Goal: Ask a question: Seek information or help from site administrators or community

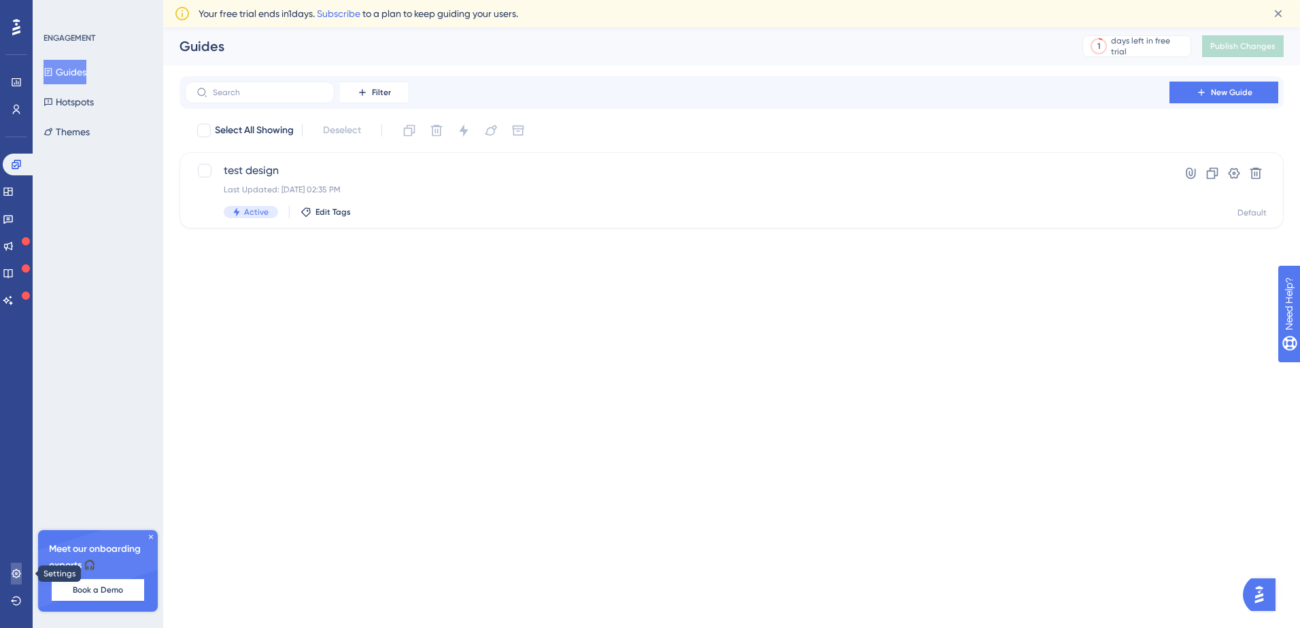
click at [17, 569] on icon at bounding box center [16, 573] width 11 height 11
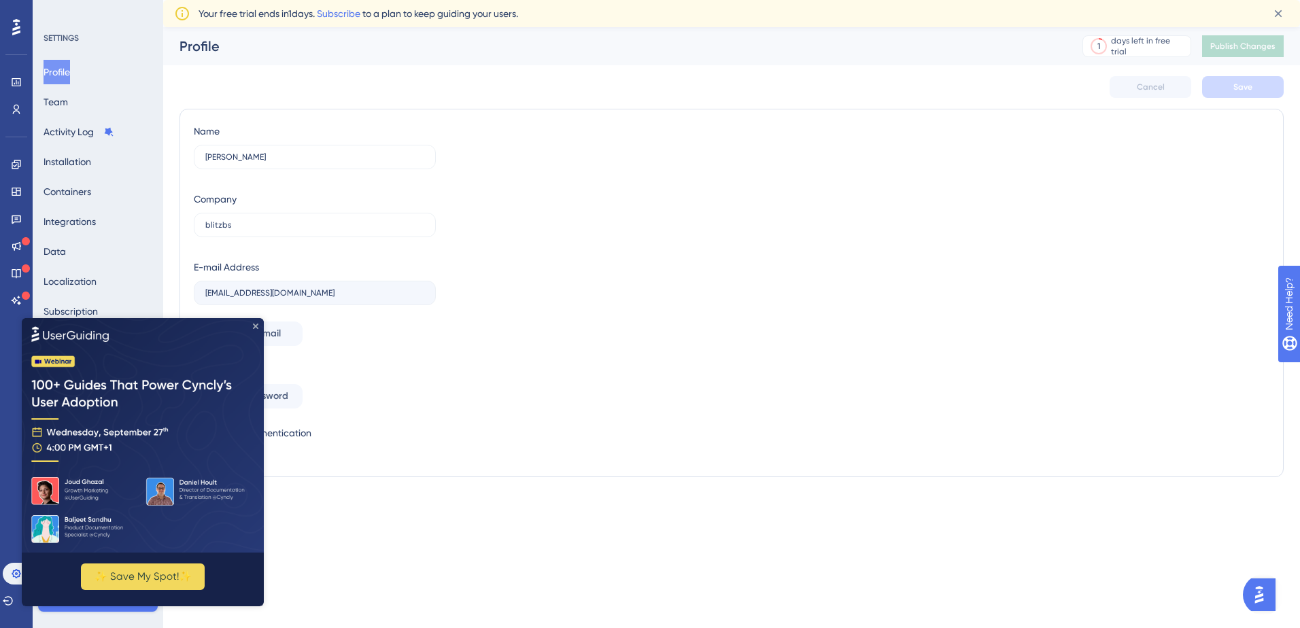
click at [253, 324] on div "✨ Save My Spot!✨" at bounding box center [143, 462] width 242 height 288
click at [255, 324] on icon "Close Preview" at bounding box center [255, 325] width 5 height 5
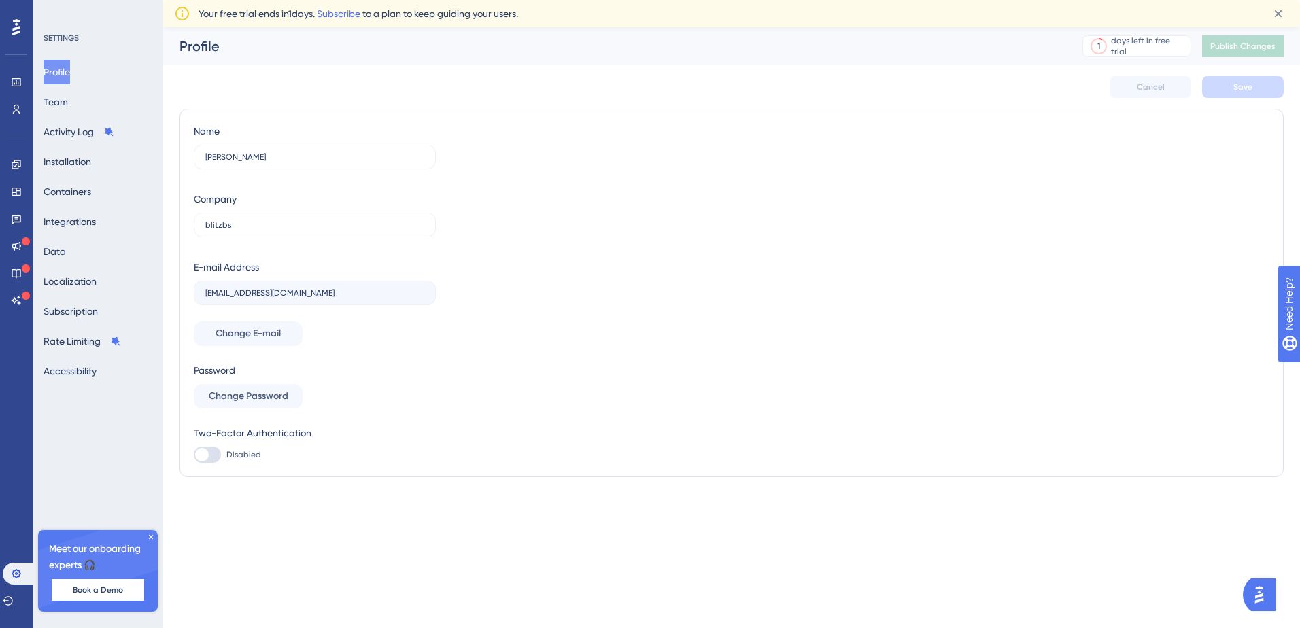
click at [1261, 605] on img "Open AI Assistant Launcher" at bounding box center [1259, 595] width 24 height 24
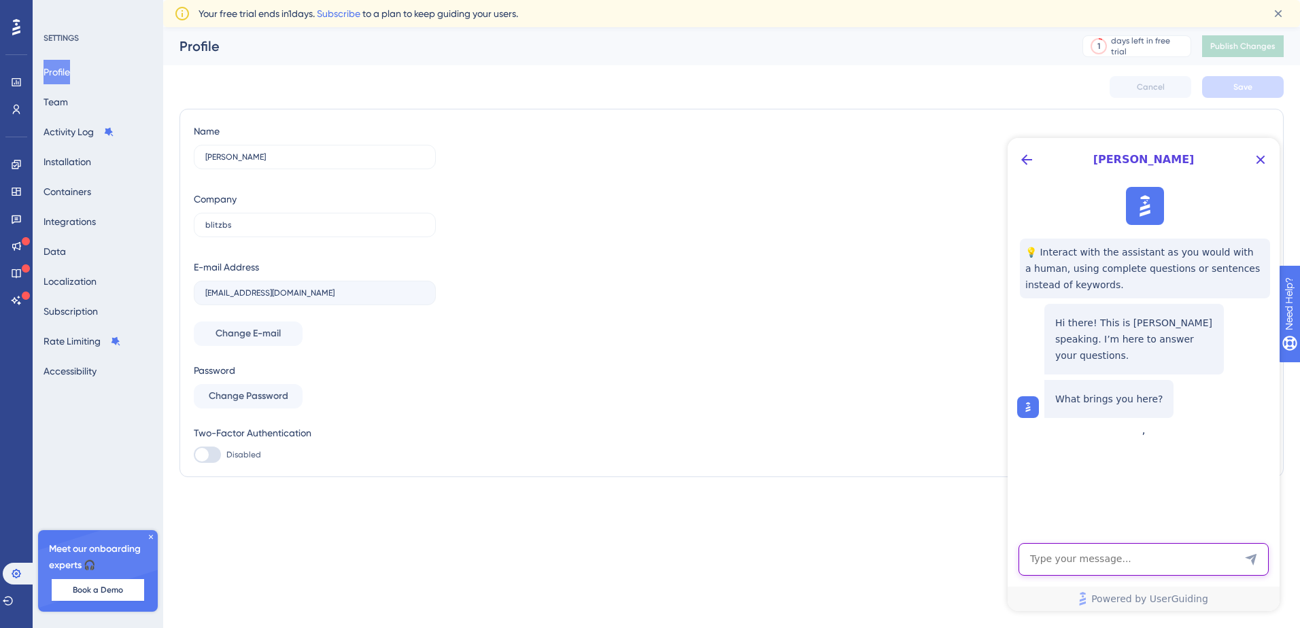
click at [1100, 568] on textarea "AI Assistant Text Input" at bounding box center [1144, 559] width 250 height 33
type textarea "How to delete my account"
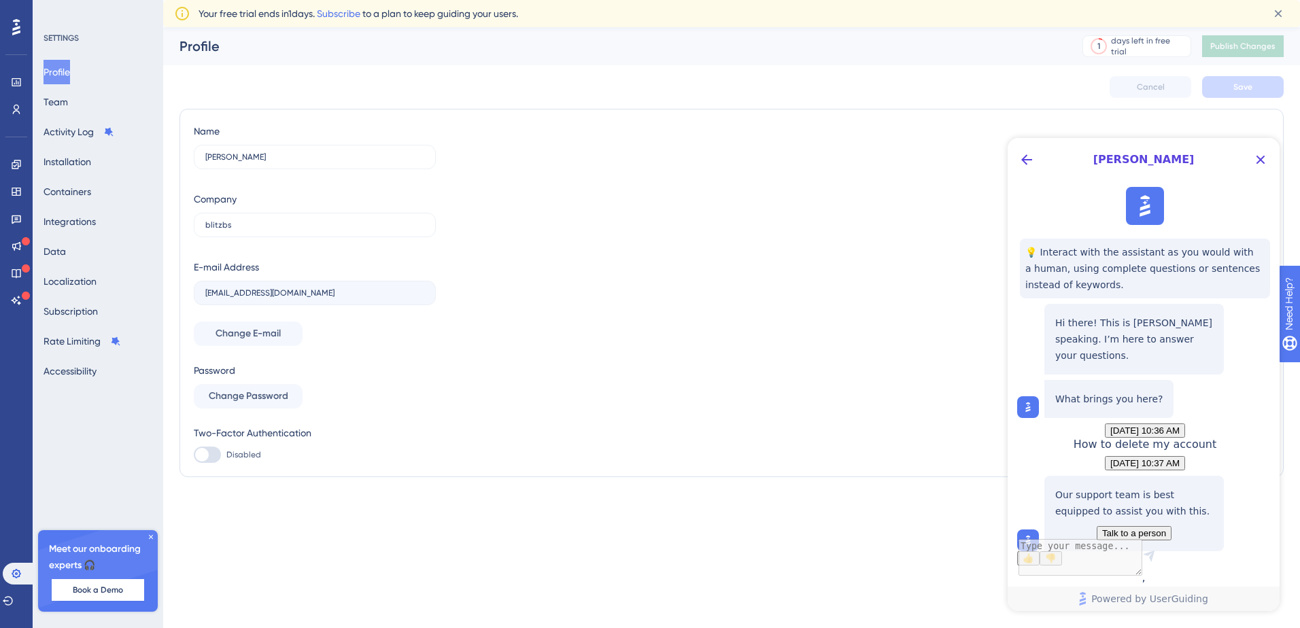
scroll to position [105, 0]
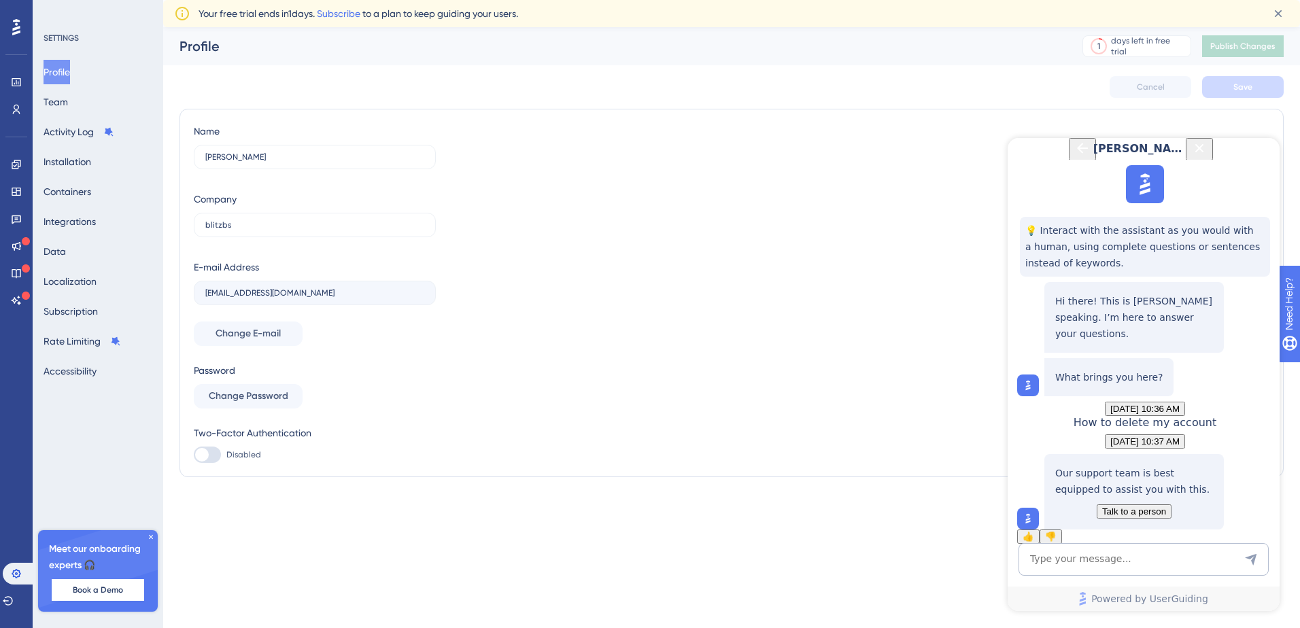
click at [152, 533] on icon at bounding box center [151, 537] width 8 height 8
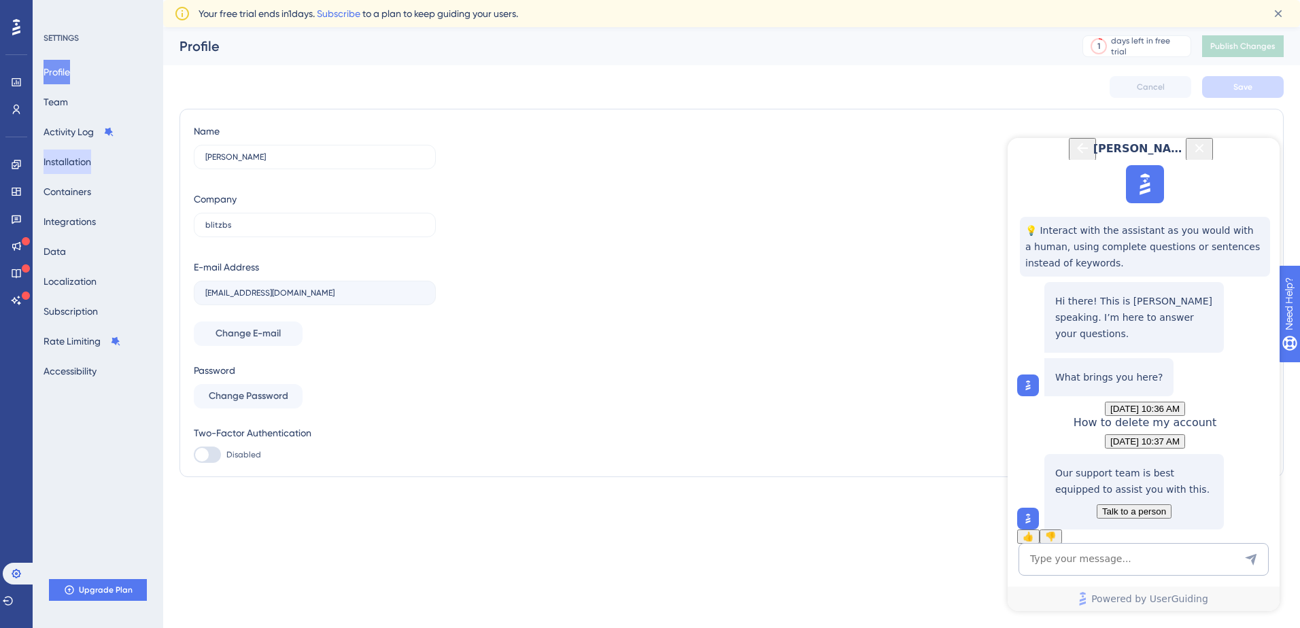
click at [83, 165] on button "Installation" at bounding box center [68, 162] width 48 height 24
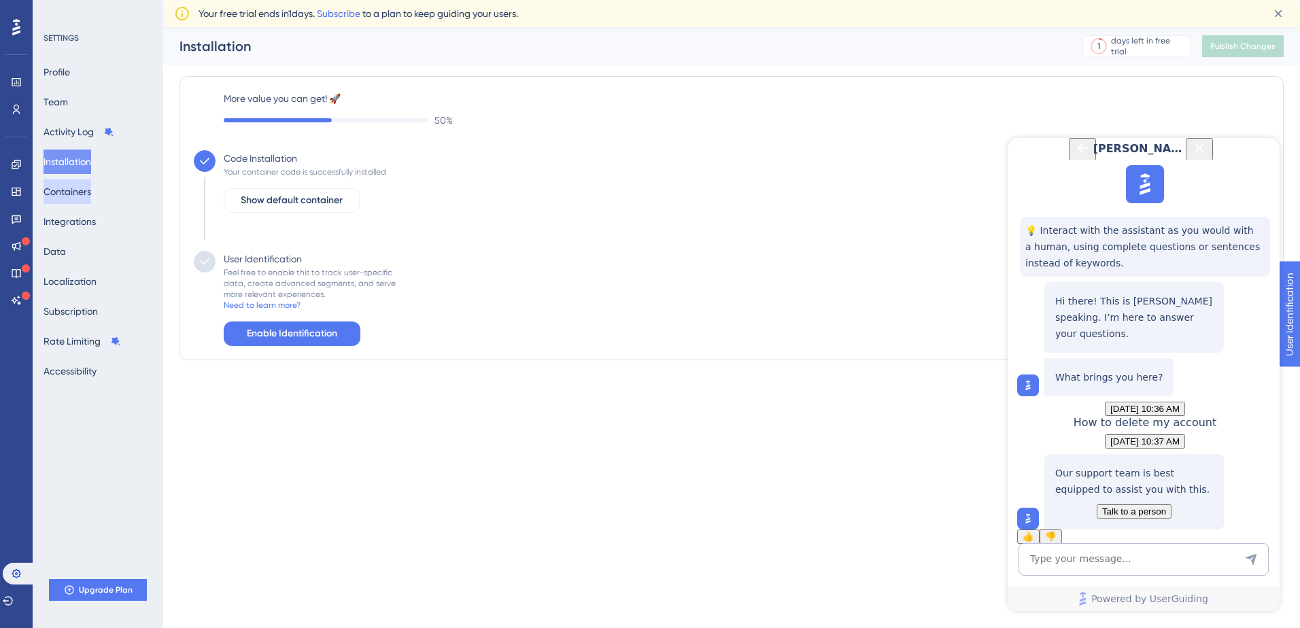
click at [84, 182] on button "Containers" at bounding box center [68, 191] width 48 height 24
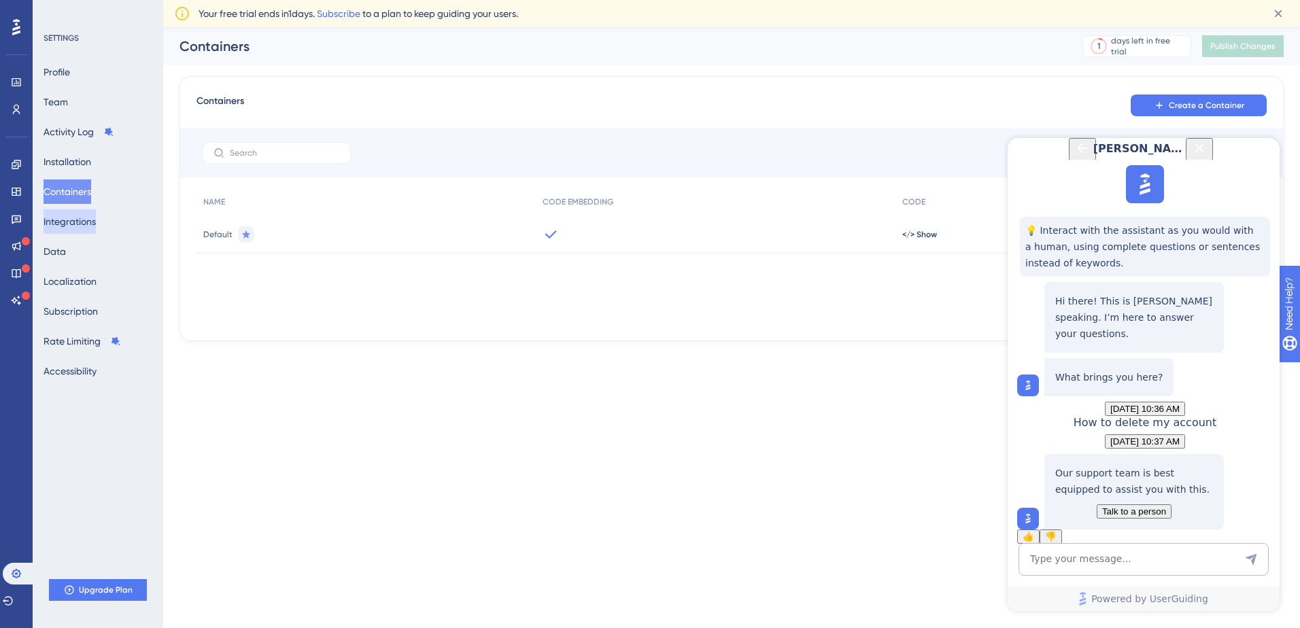
click at [85, 223] on button "Integrations" at bounding box center [70, 221] width 52 height 24
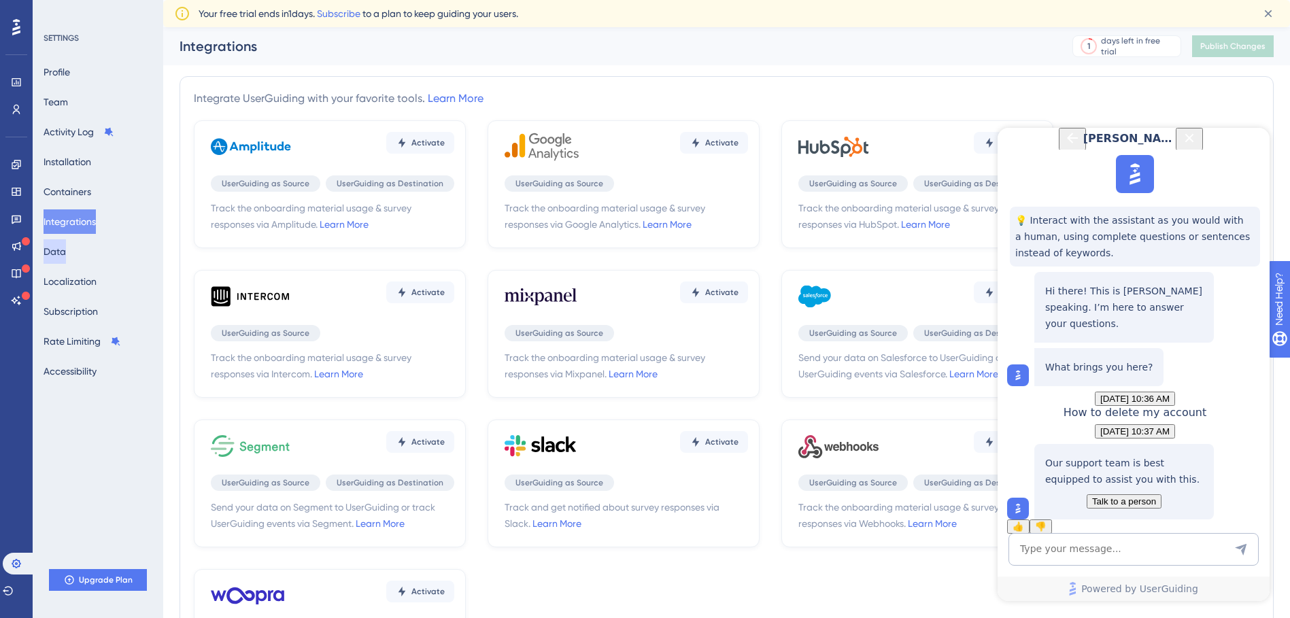
click at [63, 256] on button "Data" at bounding box center [55, 251] width 22 height 24
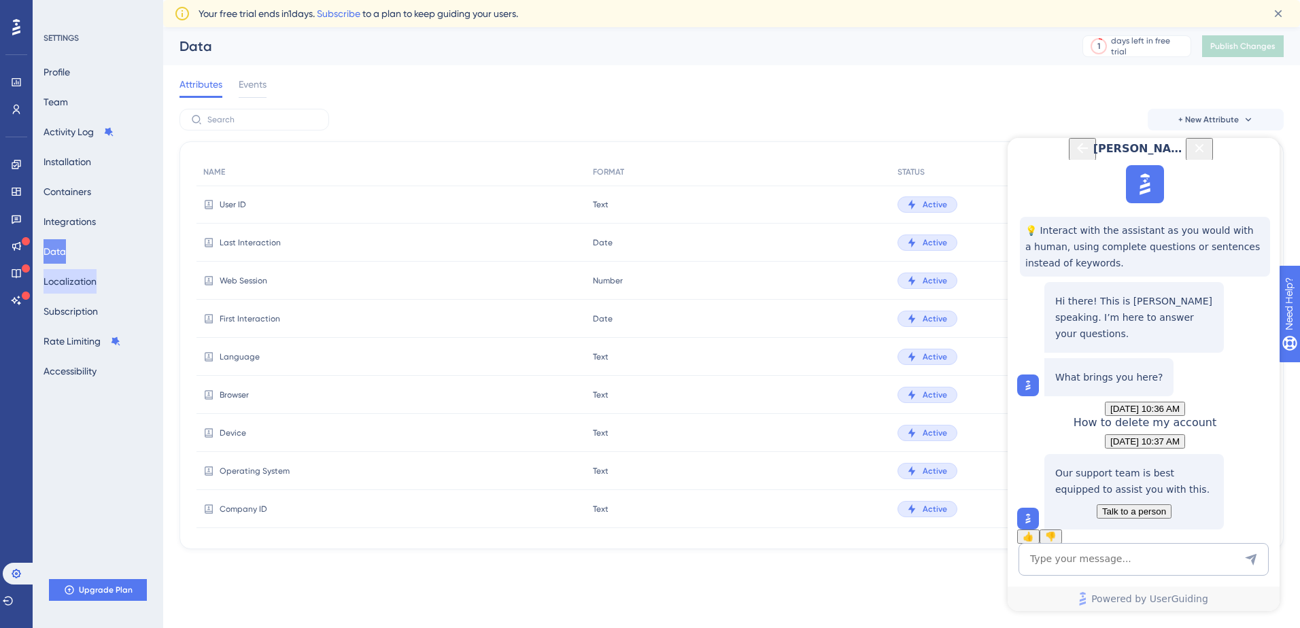
click at [83, 287] on button "Localization" at bounding box center [70, 281] width 53 height 24
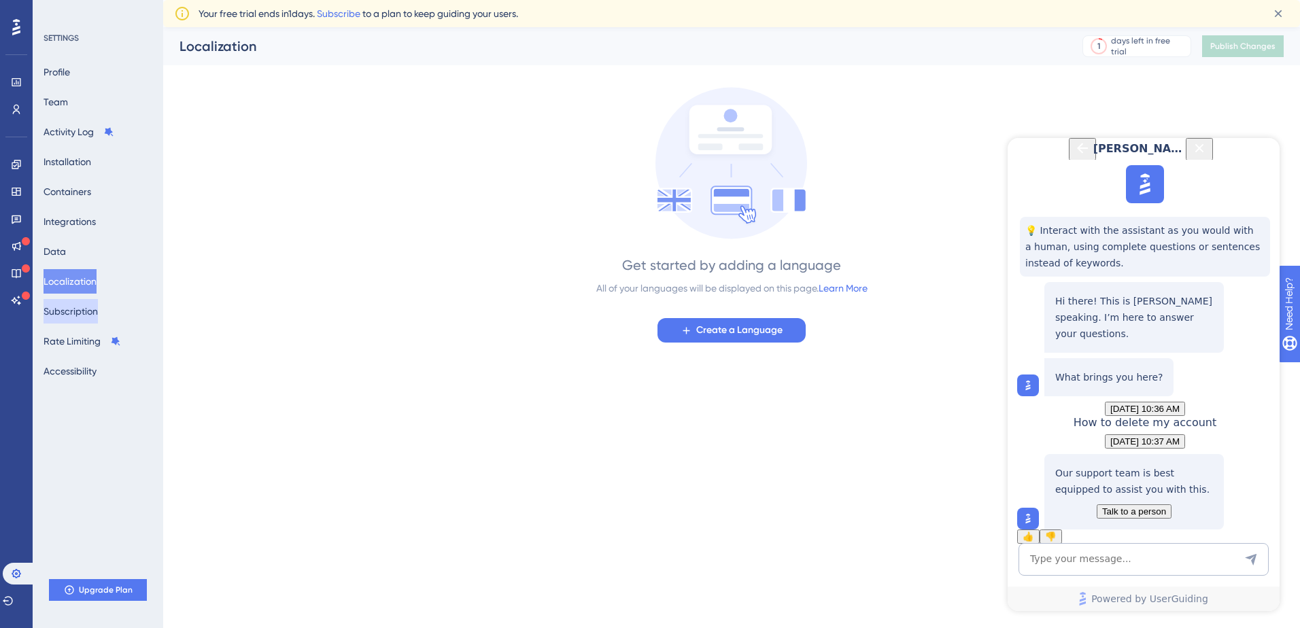
click at [78, 311] on button "Subscription" at bounding box center [71, 311] width 54 height 24
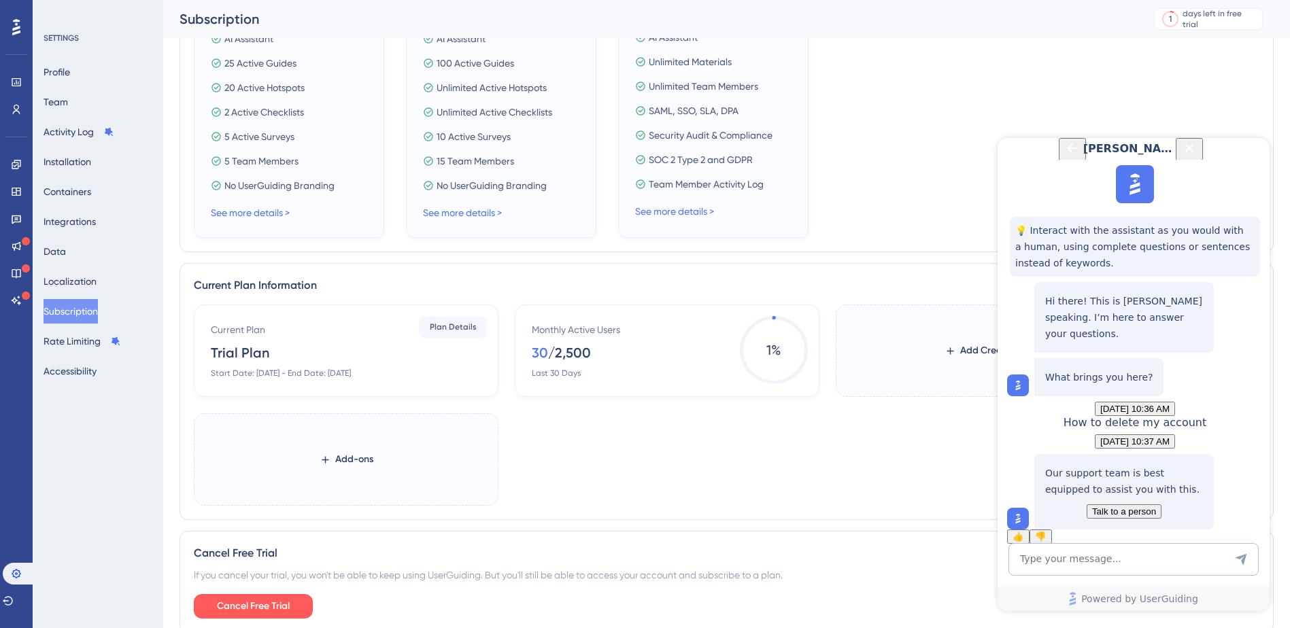
scroll to position [467, 0]
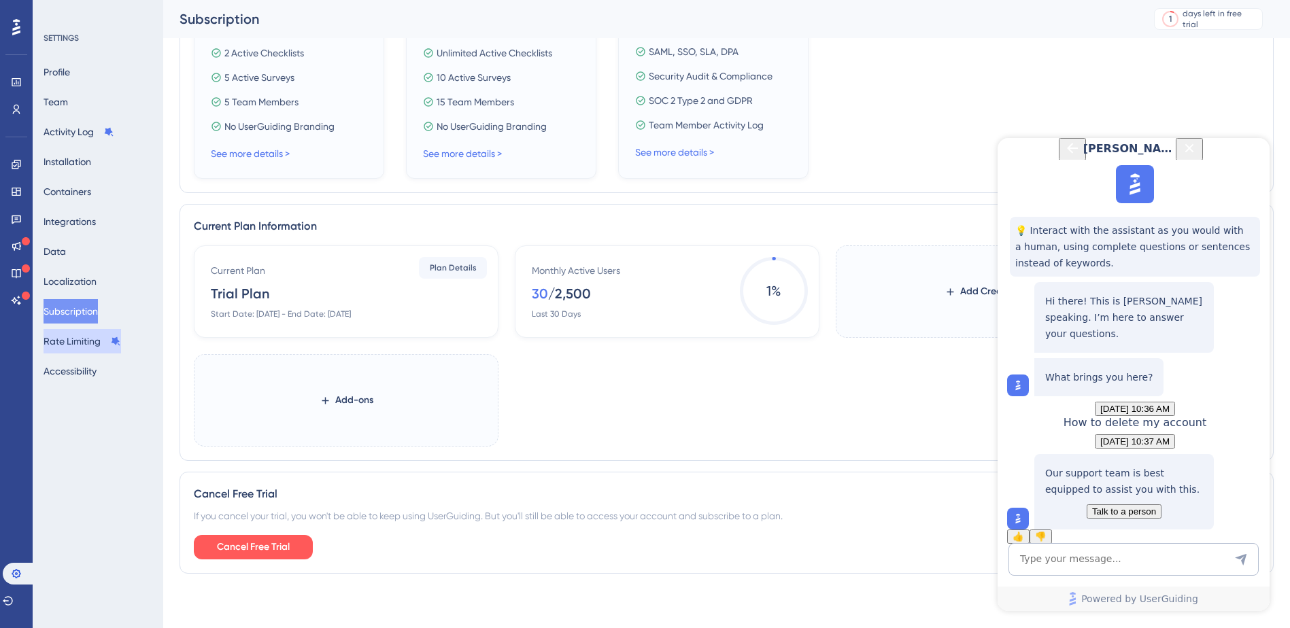
click at [71, 343] on button "Rate Limiting" at bounding box center [83, 341] width 78 height 24
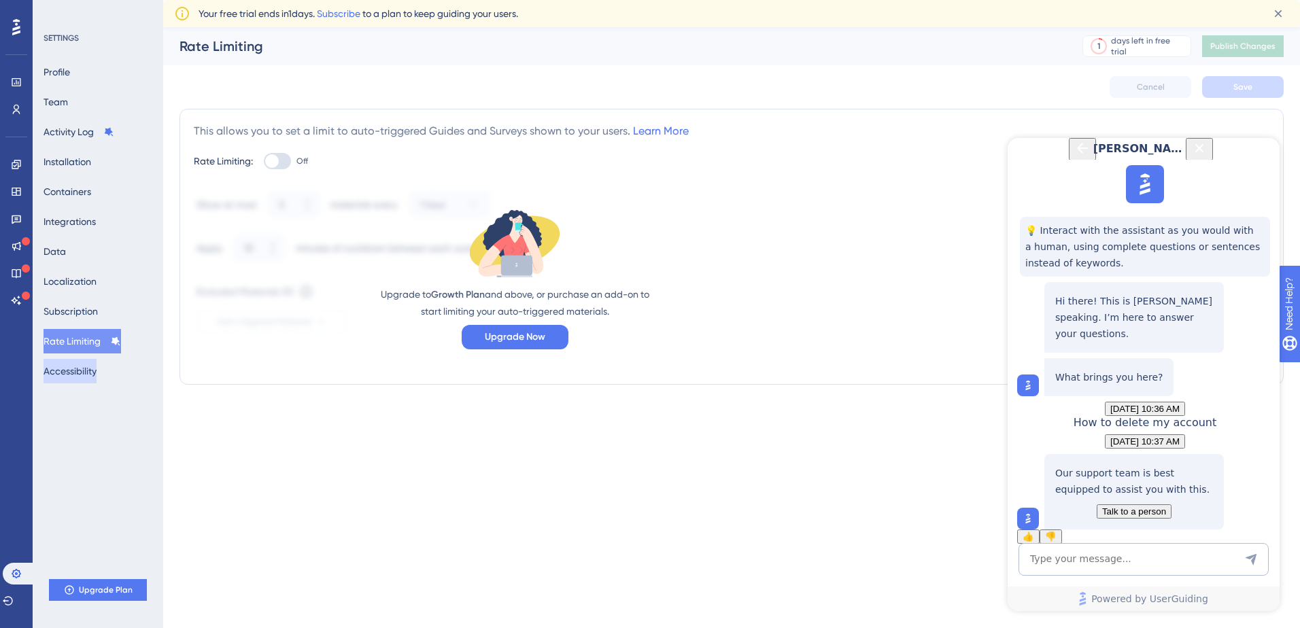
click at [69, 381] on button "Accessibility" at bounding box center [70, 371] width 53 height 24
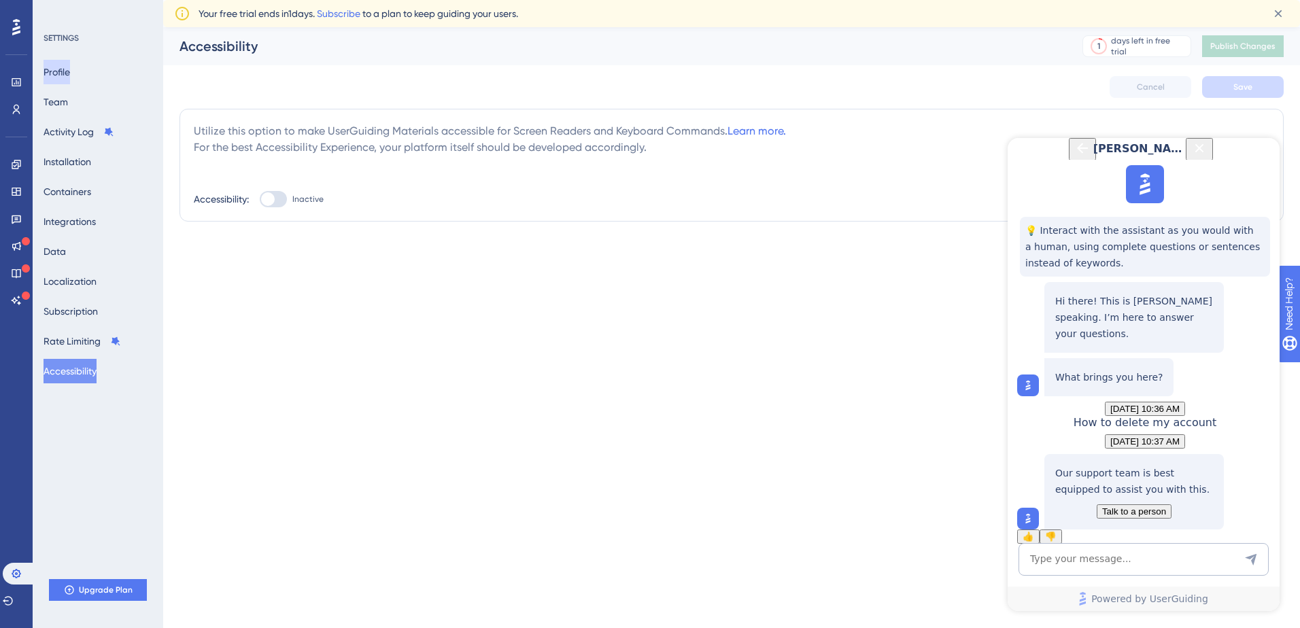
click at [70, 84] on button "Profile" at bounding box center [57, 72] width 27 height 24
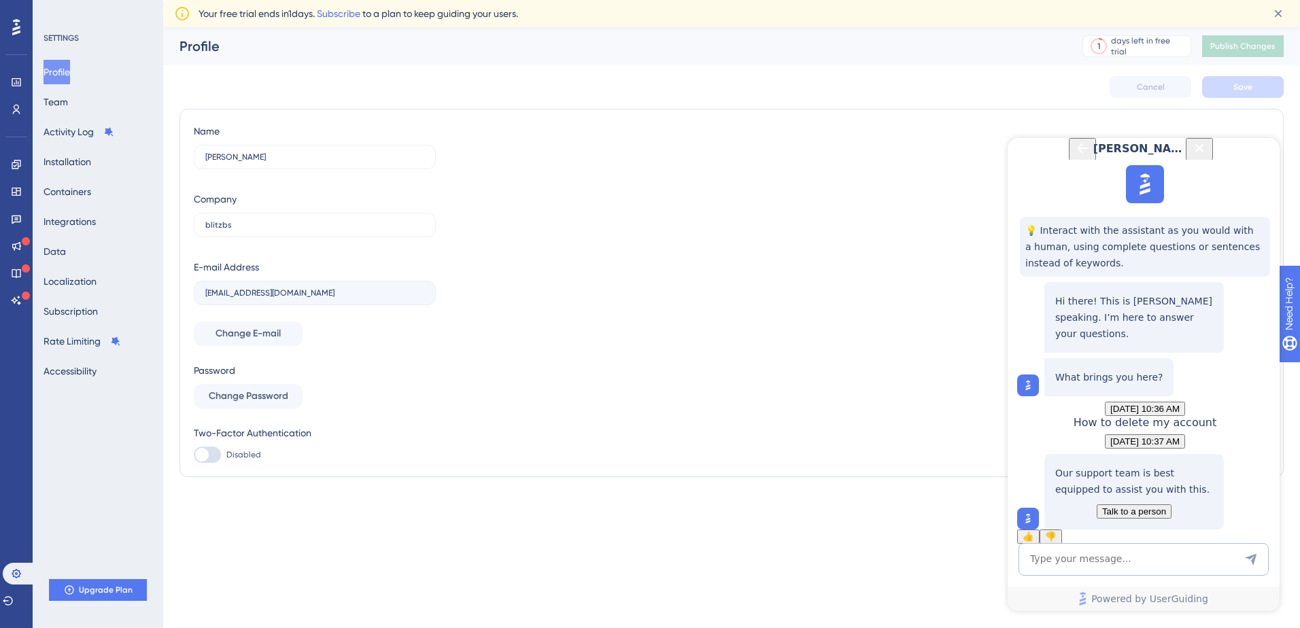
click at [1072, 159] on div "[PERSON_NAME]" at bounding box center [1144, 149] width 145 height 22
click at [1136, 507] on span "Talk to a person" at bounding box center [1134, 512] width 64 height 10
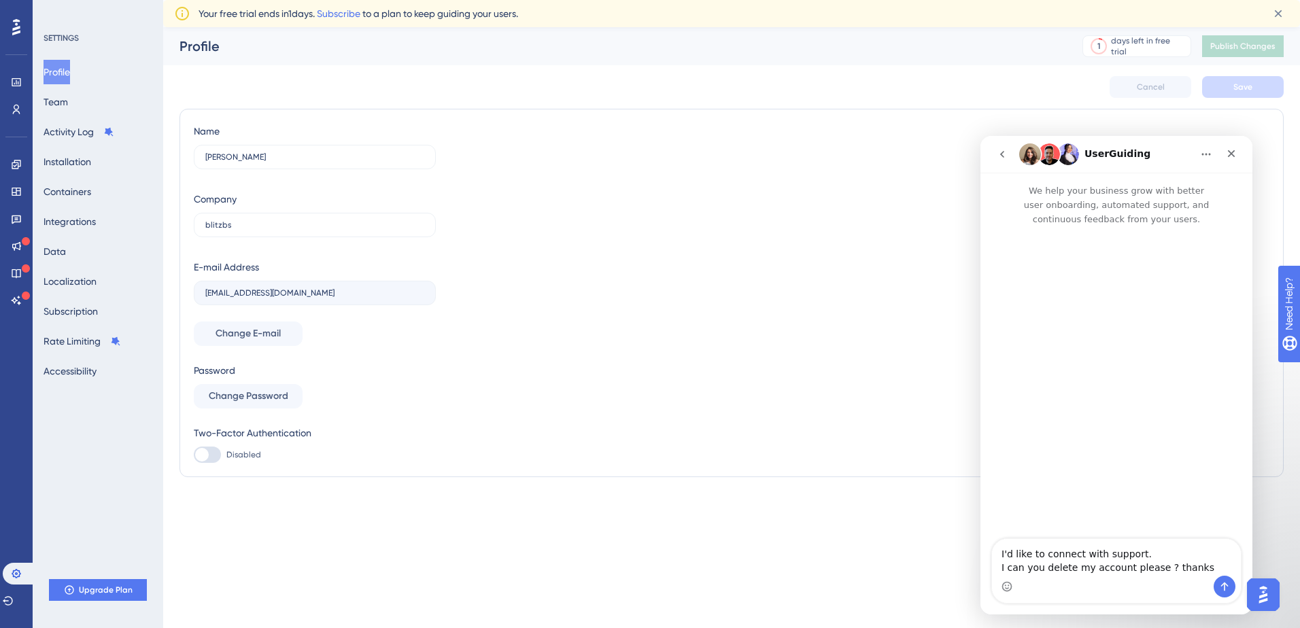
click at [1139, 567] on textarea "I'd like to connect with support. I can you delete my account please ? thanks" at bounding box center [1116, 557] width 249 height 37
click at [1060, 572] on textarea "I'd like to connect with support. I can you delete my account please ? thanks" at bounding box center [1116, 557] width 249 height 37
drag, startPoint x: 1060, startPoint y: 572, endPoint x: 1078, endPoint y: 575, distance: 17.9
click at [1078, 575] on textarea "I'd like to connect with support. I can you delete my account please ? thanks" at bounding box center [1116, 557] width 249 height 37
click at [999, 568] on textarea "I'd like to connect with support. I can you delete my account please ? thanks" at bounding box center [1116, 557] width 249 height 37
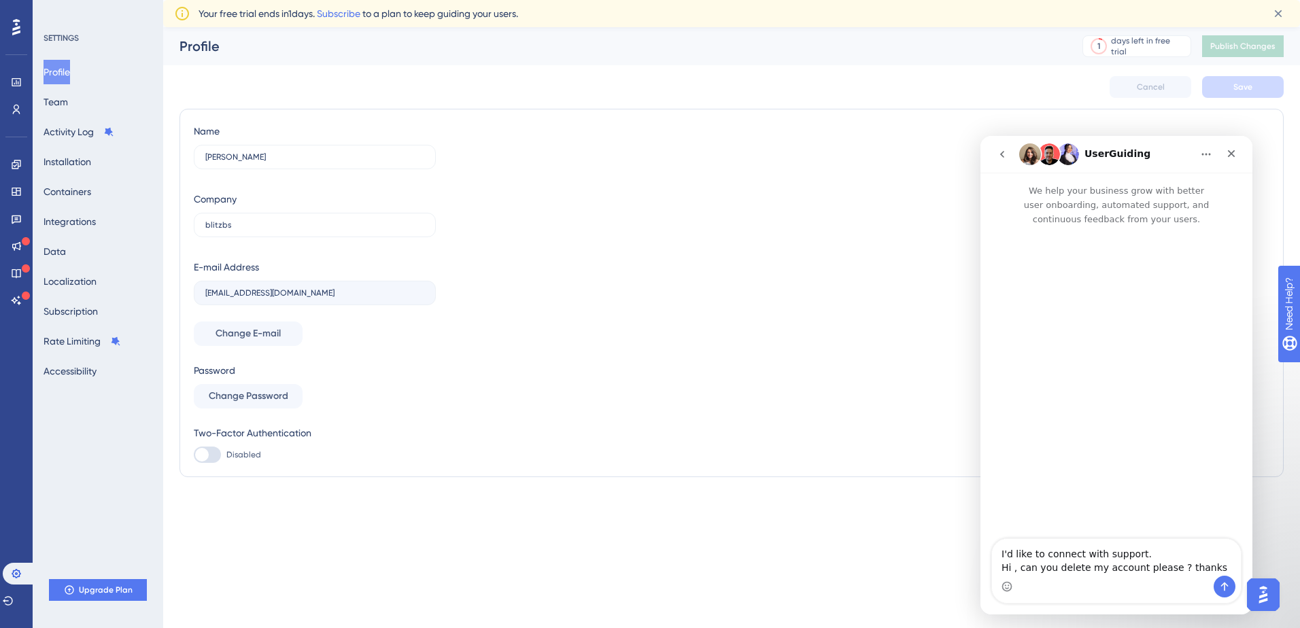
click at [1011, 567] on textarea "I'd like to connect with support. Hi , can you delete my account please ? thanks" at bounding box center [1116, 557] width 249 height 37
type textarea "I'd like to connect with support. Hi, can you delete my account please ? thanks"
click at [1220, 583] on icon "Send a message…" at bounding box center [1224, 586] width 11 height 11
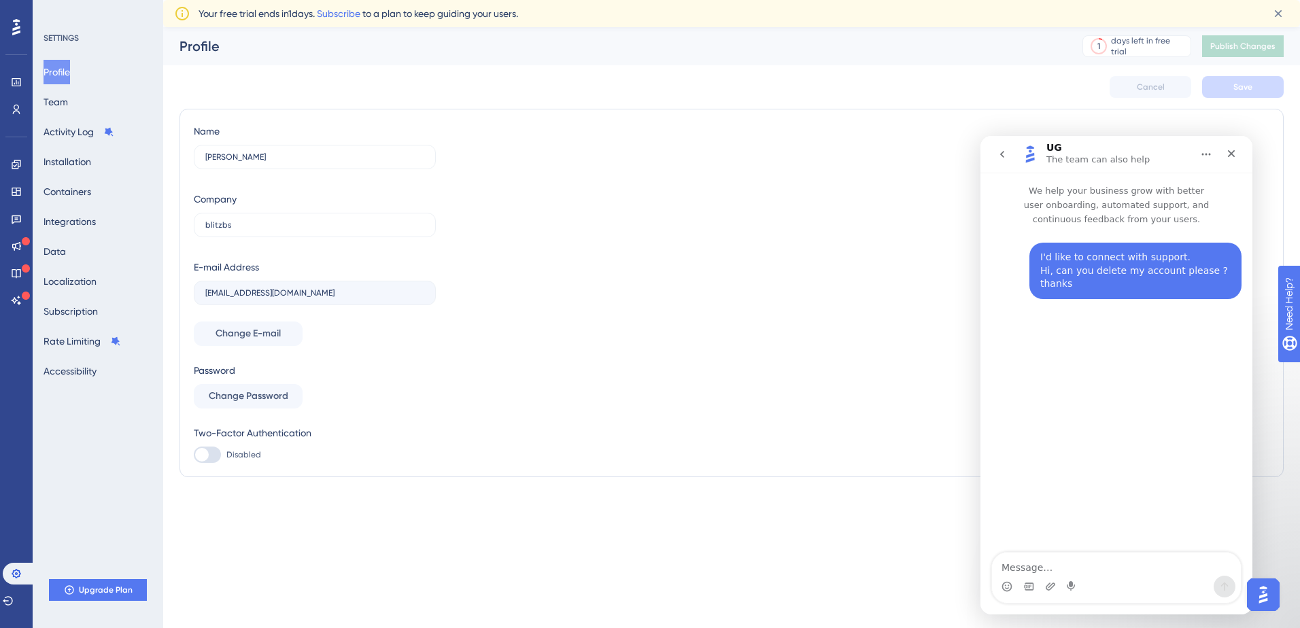
click at [1264, 596] on img "Open AI Assistant Launcher" at bounding box center [1263, 595] width 24 height 24
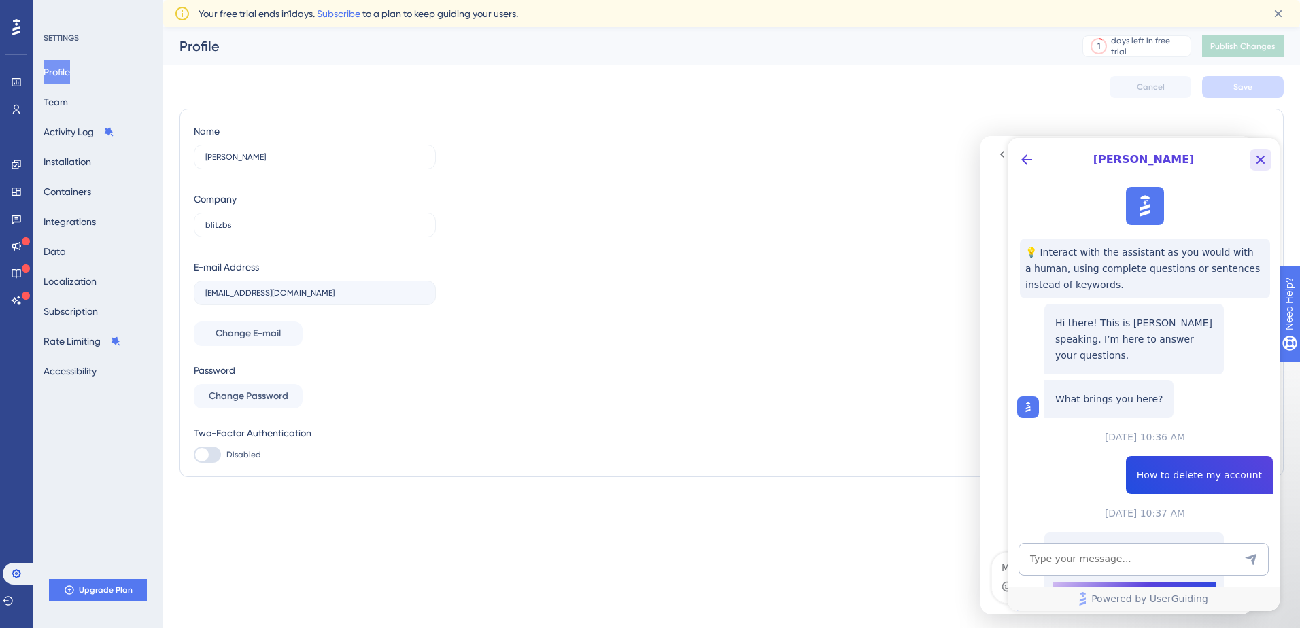
click at [1263, 169] on button "Close Button" at bounding box center [1261, 160] width 22 height 22
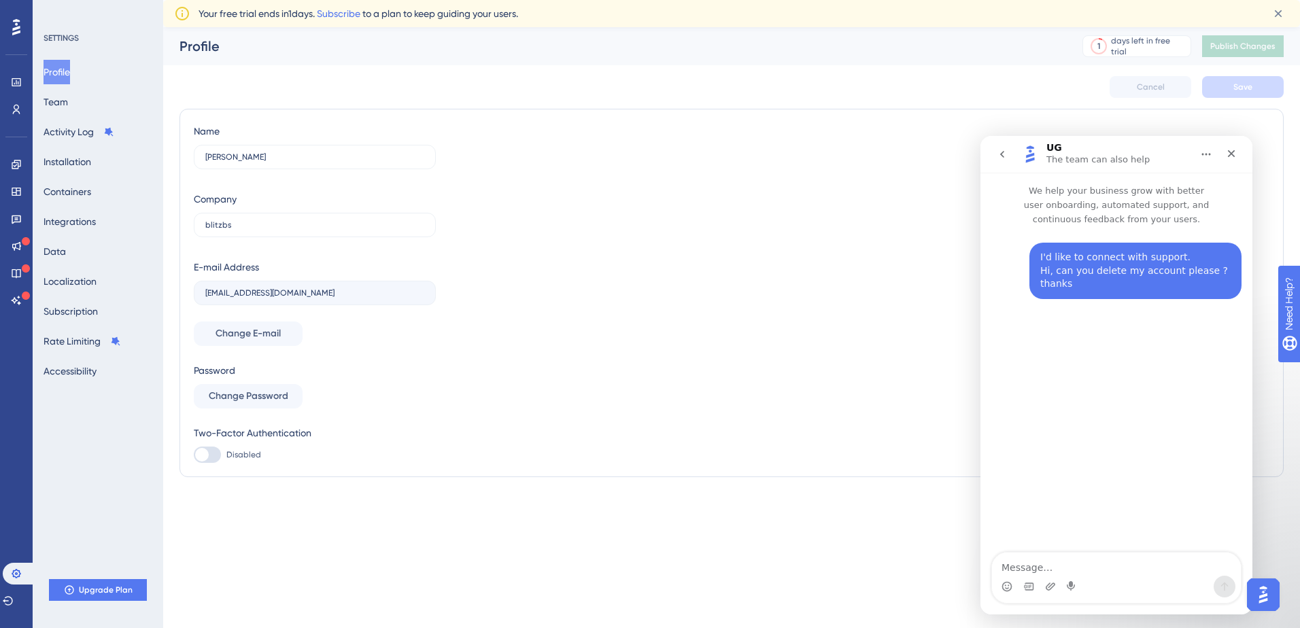
click at [1285, 173] on div "Performance Users Engagement Widgets Feedback Product Updates Knowledge Base AI…" at bounding box center [731, 268] width 1137 height 483
click at [84, 190] on button "Containers" at bounding box center [68, 191] width 48 height 24
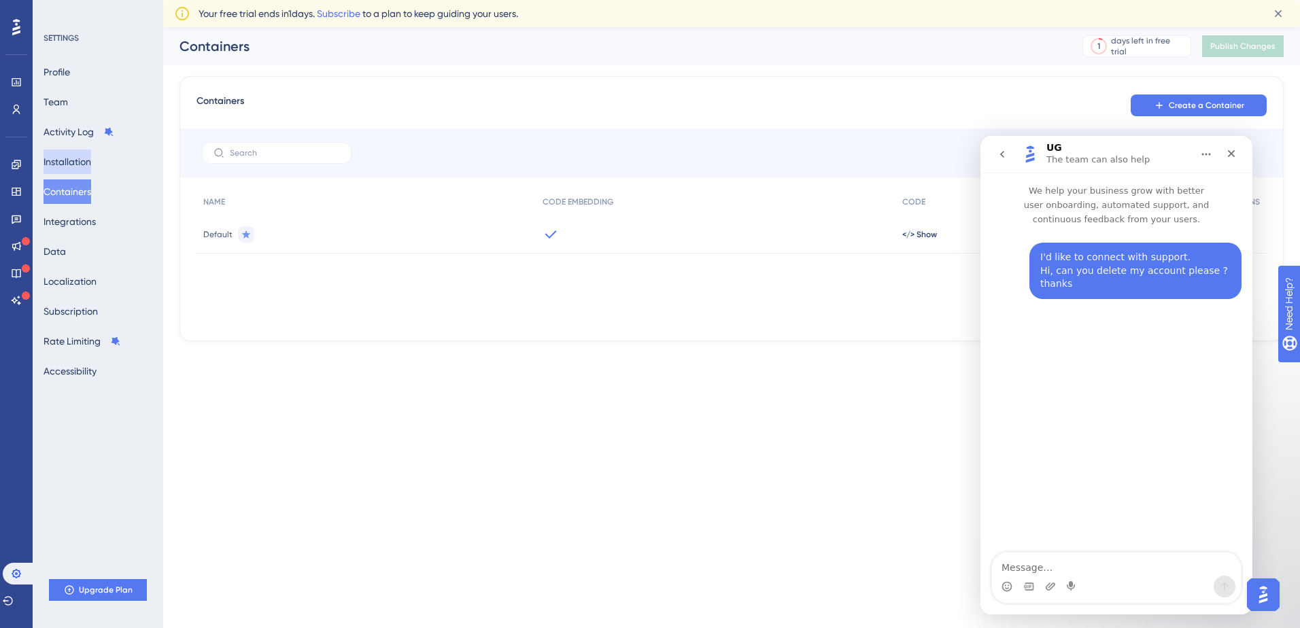
click at [89, 153] on button "Installation" at bounding box center [68, 162] width 48 height 24
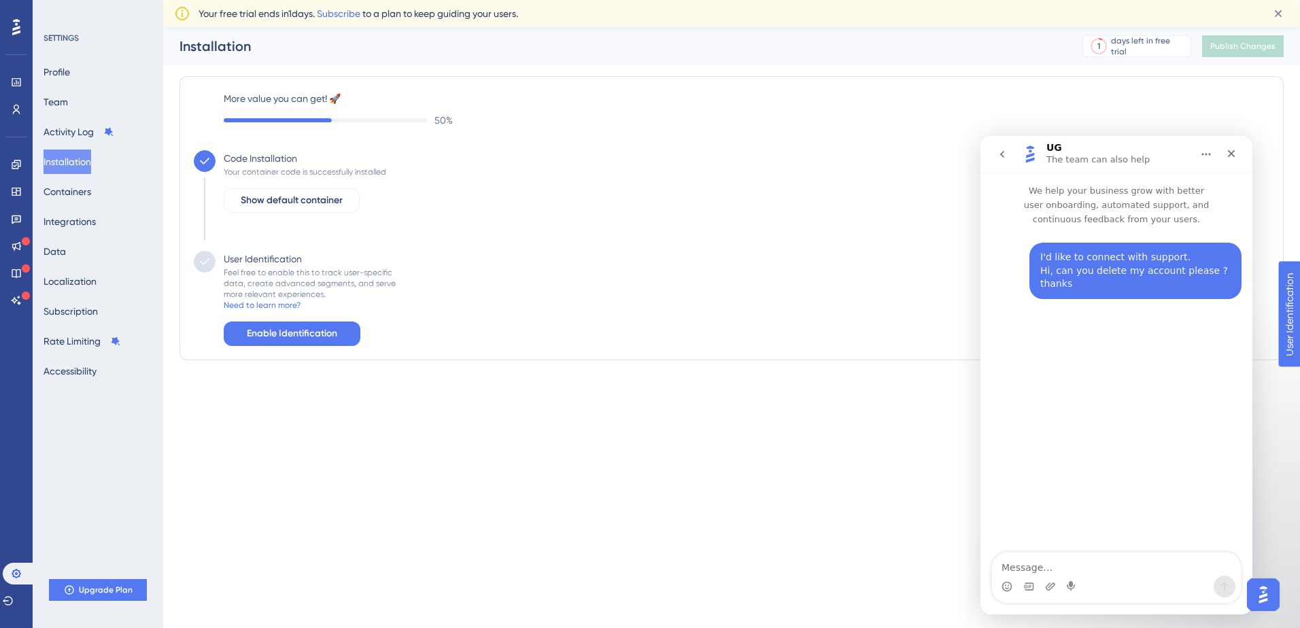
click at [478, 267] on div "User Identification Feel free to enable this to track user-specific data, creat…" at bounding box center [732, 298] width 1076 height 95
click at [1212, 153] on button "Home" at bounding box center [1206, 154] width 26 height 26
click at [1159, 183] on div "Expand window" at bounding box center [1171, 189] width 97 height 14
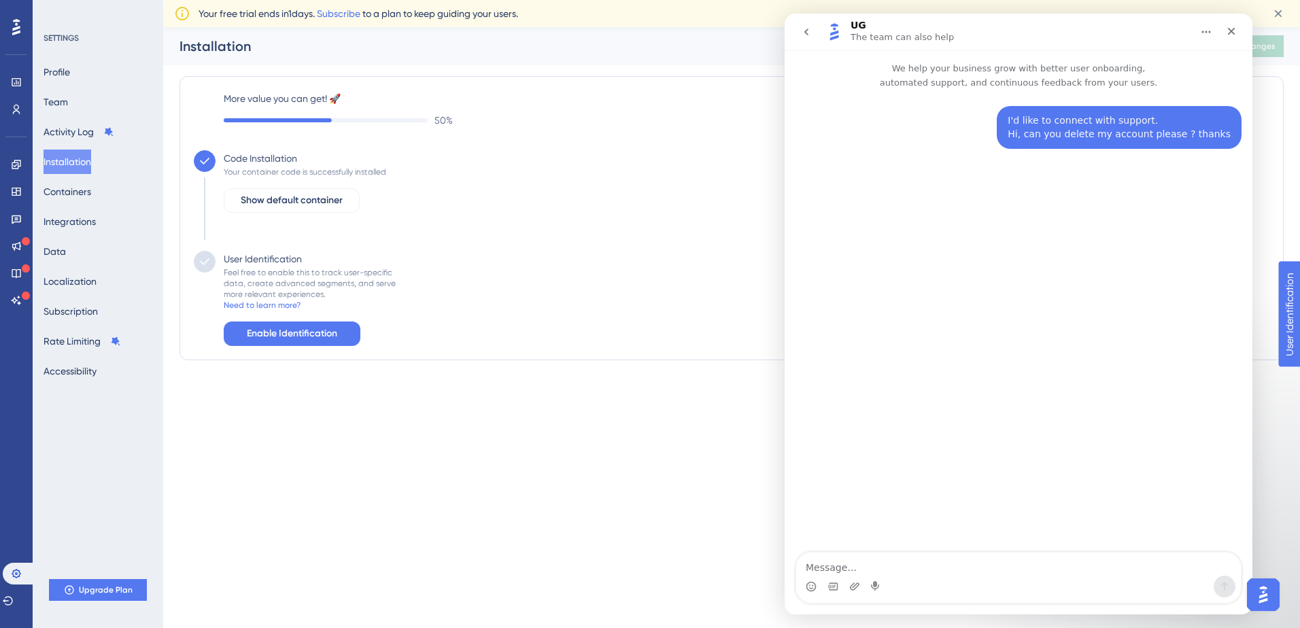
click at [1203, 31] on icon "Home" at bounding box center [1206, 32] width 11 height 11
click at [1164, 70] on div "Collapse window" at bounding box center [1171, 66] width 97 height 14
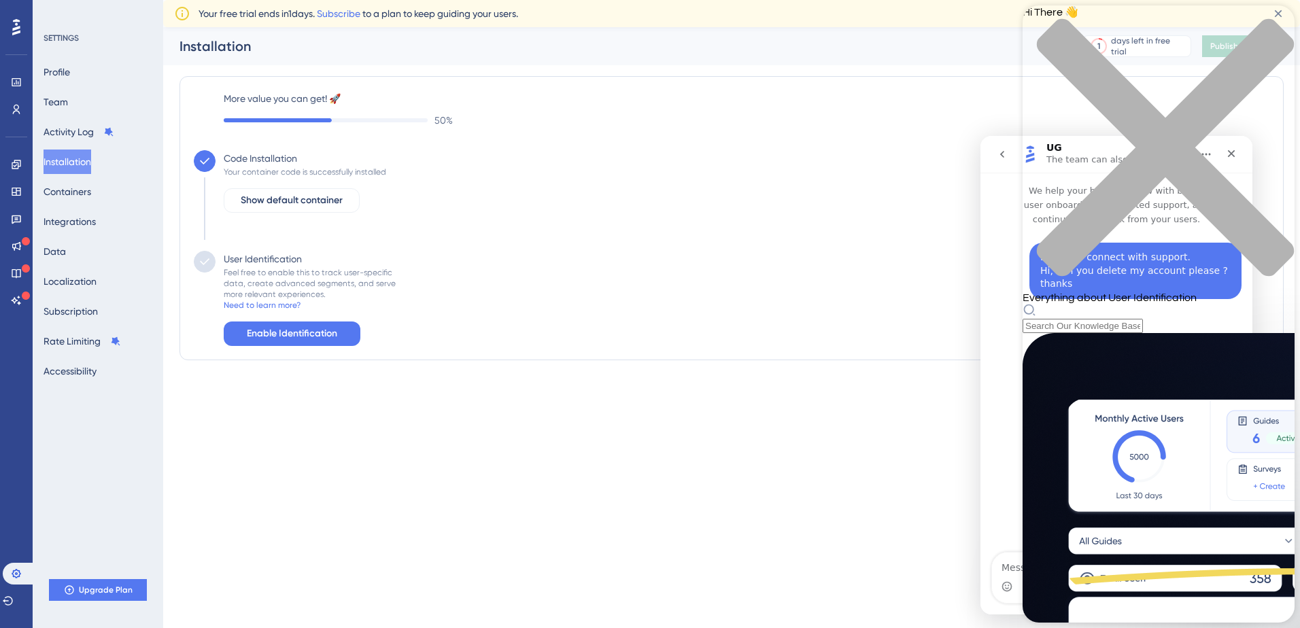
click at [1276, 18] on div "close resource center" at bounding box center [1159, 155] width 272 height 274
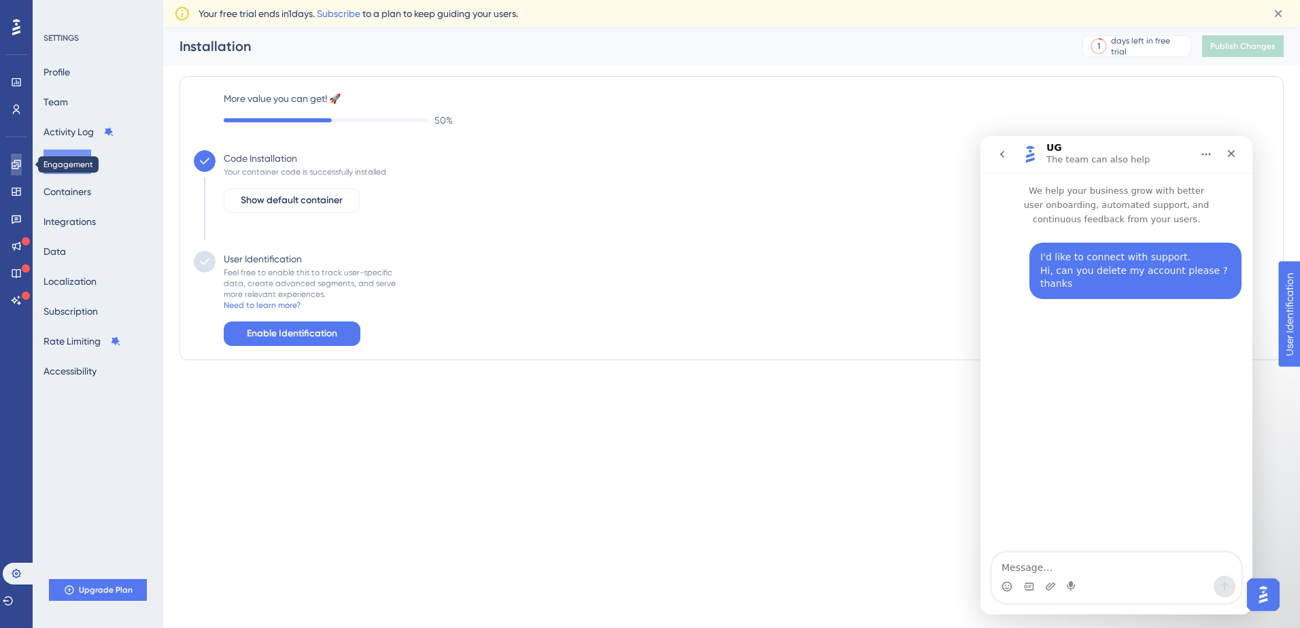
click at [22, 168] on link at bounding box center [16, 165] width 11 height 22
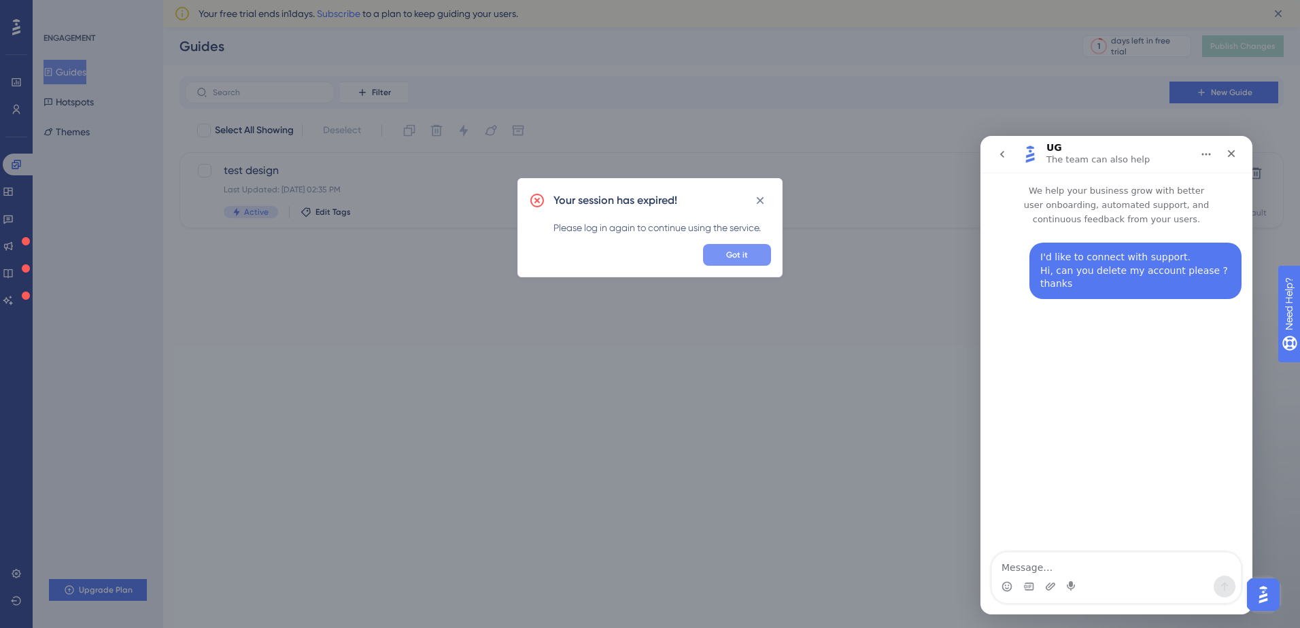
click at [754, 254] on button "Got it" at bounding box center [737, 255] width 68 height 22
